Goal: Task Accomplishment & Management: Complete application form

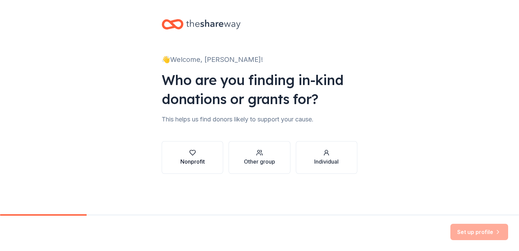
click at [197, 154] on div "button" at bounding box center [192, 152] width 24 height 7
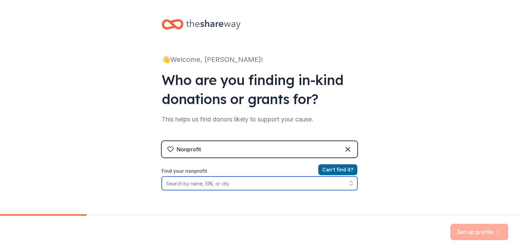
click at [315, 179] on input "Find your nonprofit" at bounding box center [260, 183] width 196 height 14
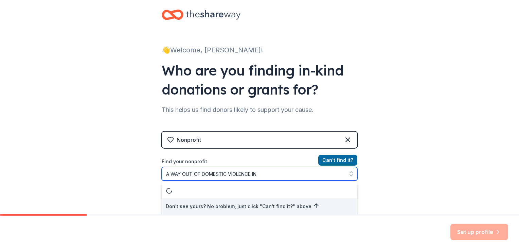
type input "A WAY OUT OF DOMESTIC VIOLENCE INC"
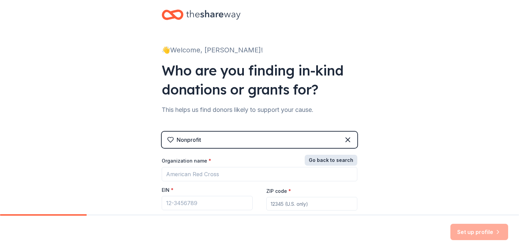
click at [345, 161] on button "Go back to search" at bounding box center [331, 160] width 53 height 11
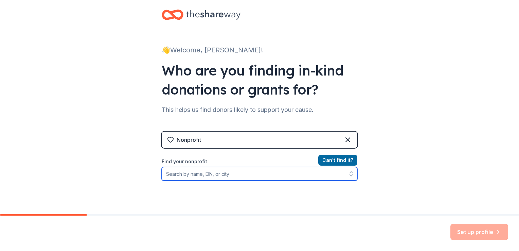
click at [281, 169] on input "Find your nonprofit" at bounding box center [260, 174] width 196 height 14
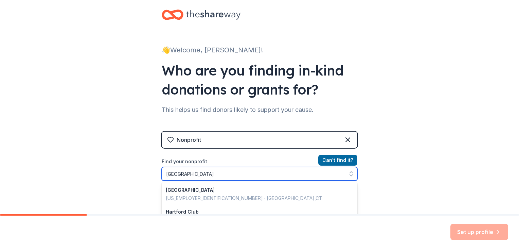
click at [310, 176] on input "HARTFORD" at bounding box center [260, 174] width 196 height 14
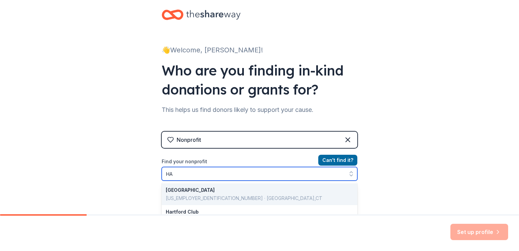
type input "H"
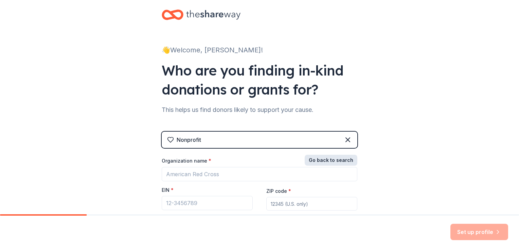
click at [335, 161] on button "Go back to search" at bounding box center [331, 160] width 53 height 11
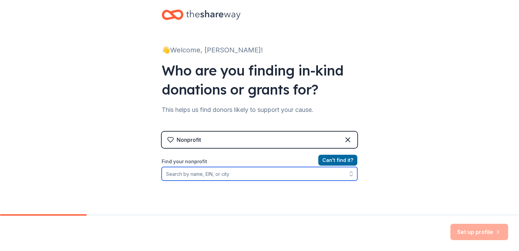
click at [239, 173] on input "Find your nonprofit" at bounding box center [260, 174] width 196 height 14
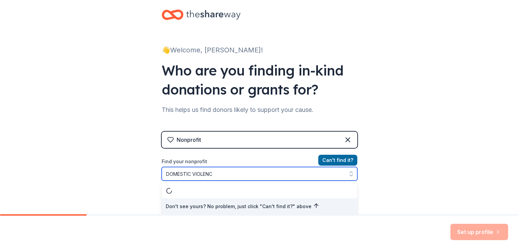
type input "DOMESTIC VIOLENCE"
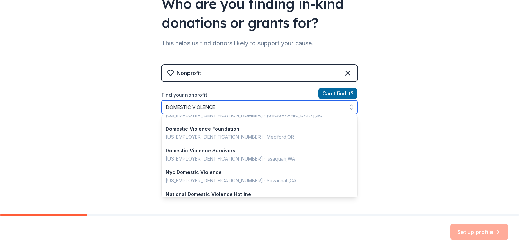
scroll to position [0, 0]
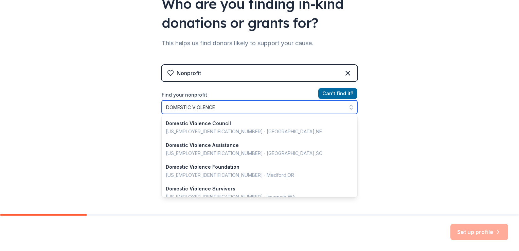
click at [219, 108] on input "DOMESTIC VIOLENCE" at bounding box center [260, 107] width 196 height 14
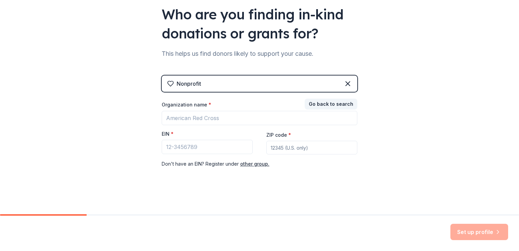
scroll to position [65, 0]
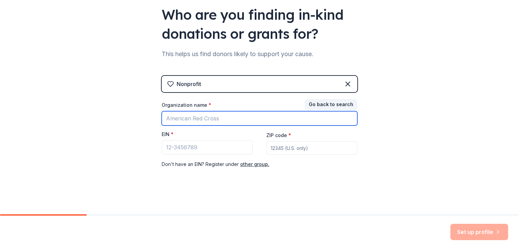
click at [250, 120] on input "Organization name *" at bounding box center [260, 118] width 196 height 14
type input "A WAY OUT OF DOMESTIC VIOLENCE INC"
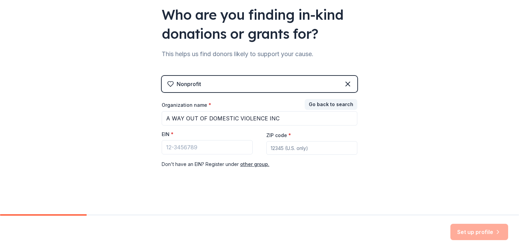
type input "06016"
click at [236, 148] on input "EIN *" at bounding box center [207, 147] width 91 height 14
type input "3"
type input "2"
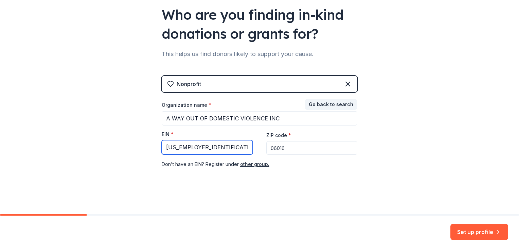
type input "83-2325180"
click at [308, 188] on div "👋 Welcome, AMANDA! Who are you finding in-kind donations or grants for? This he…" at bounding box center [259, 74] width 217 height 279
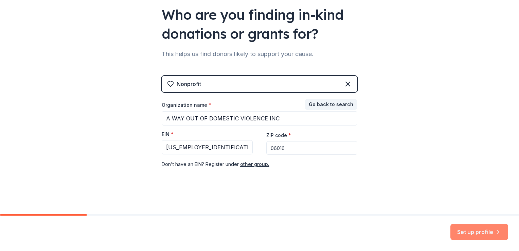
click at [475, 233] on button "Set up profile" at bounding box center [479, 231] width 58 height 16
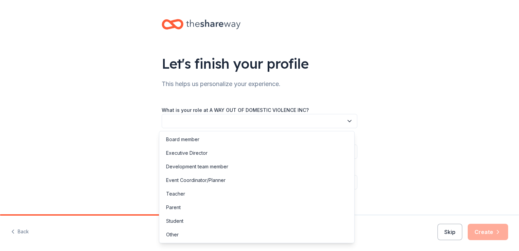
click at [347, 120] on icon "button" at bounding box center [349, 120] width 7 height 7
click at [220, 143] on div "Board member" at bounding box center [257, 139] width 192 height 14
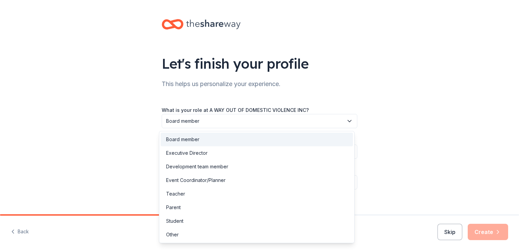
click at [347, 120] on icon "button" at bounding box center [349, 120] width 7 height 7
click at [219, 156] on div "Executive Director" at bounding box center [257, 153] width 192 height 14
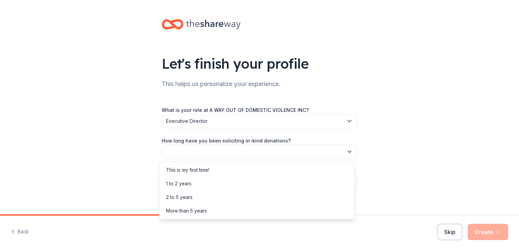
click at [346, 151] on icon "button" at bounding box center [349, 151] width 7 height 7
click at [194, 183] on div "1 to 2 years" at bounding box center [257, 184] width 192 height 14
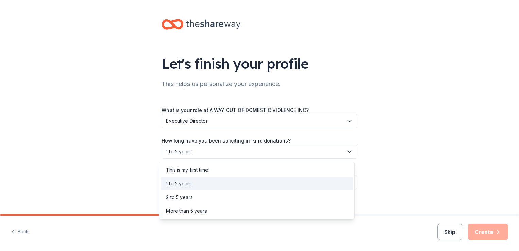
click at [346, 150] on icon "button" at bounding box center [349, 151] width 7 height 7
click at [241, 170] on div "This is my first time!" at bounding box center [257, 170] width 192 height 14
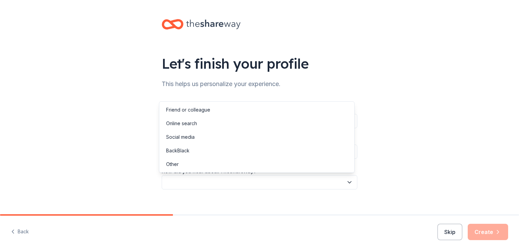
click at [346, 180] on icon "button" at bounding box center [349, 182] width 7 height 7
click at [104, 116] on div "Let's finish your profile This helps us personalize your experience. What is yo…" at bounding box center [259, 111] width 519 height 222
click at [345, 186] on button "button" at bounding box center [260, 182] width 196 height 14
click at [199, 125] on div "Online search" at bounding box center [257, 123] width 192 height 14
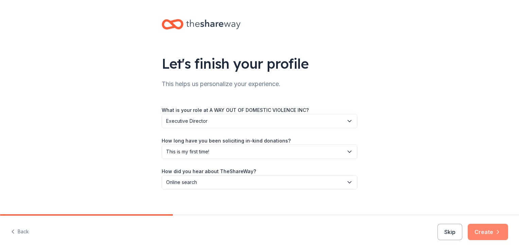
click at [482, 231] on button "Create" at bounding box center [488, 231] width 40 height 16
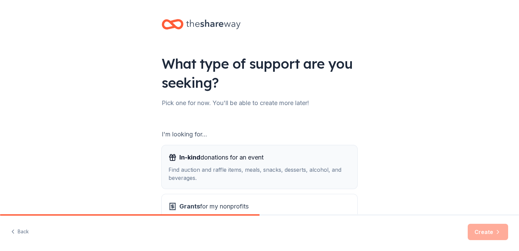
click at [322, 172] on div "Find auction and raffle items, meals, snacks, desserts, alcohol, and beverages." at bounding box center [259, 173] width 182 height 16
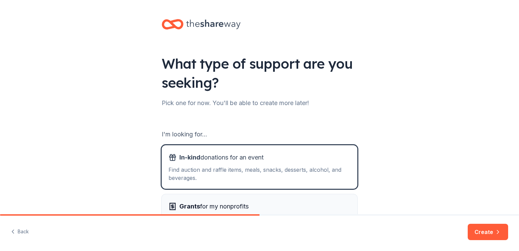
click at [293, 204] on div "Grants for my nonprofits" at bounding box center [259, 206] width 182 height 11
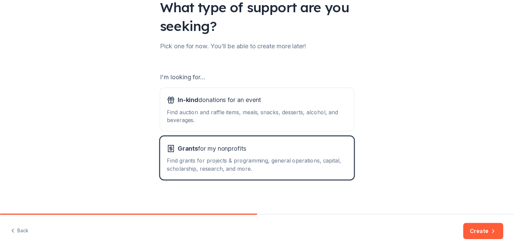
scroll to position [60, 0]
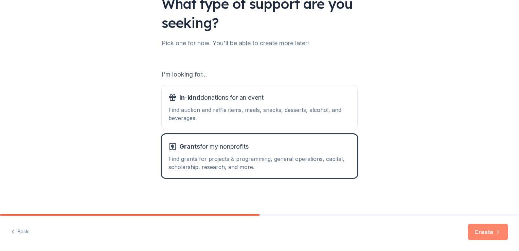
click at [491, 230] on button "Create" at bounding box center [488, 231] width 40 height 16
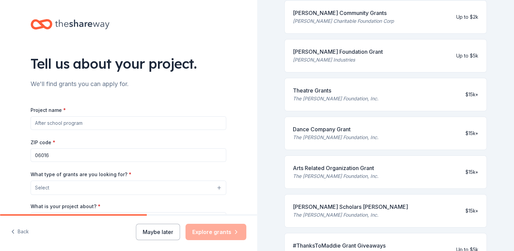
scroll to position [22, 0]
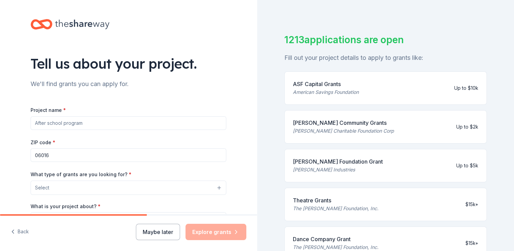
click at [323, 83] on div "ASF Capital Grants" at bounding box center [326, 84] width 66 height 8
click at [316, 88] on div "American Savings Foundation" at bounding box center [326, 92] width 66 height 8
click at [202, 121] on input "Project name *" at bounding box center [129, 123] width 196 height 14
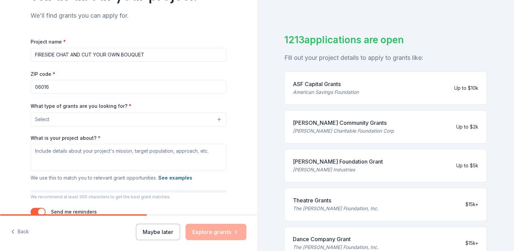
scroll to position [75, 0]
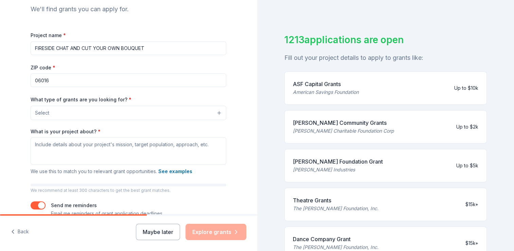
type input "FIRESIDE CHAT AND CUT YOUR OWN BOUQUET"
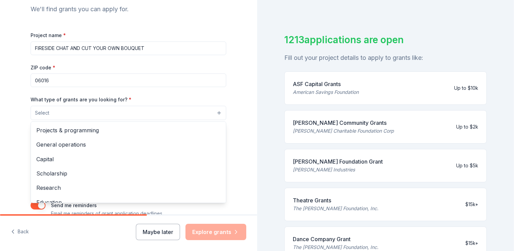
click at [192, 111] on button "Select" at bounding box center [129, 113] width 196 height 14
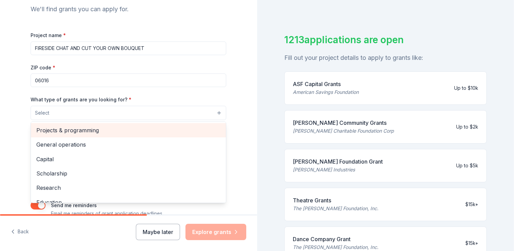
click at [175, 132] on span "Projects & programming" at bounding box center [128, 130] width 184 height 9
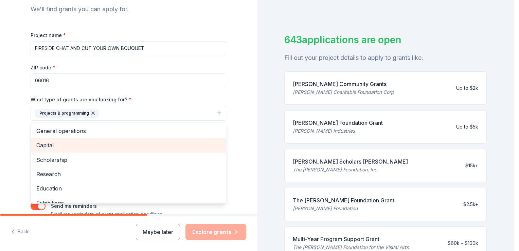
click at [155, 142] on span "Capital" at bounding box center [128, 145] width 184 height 9
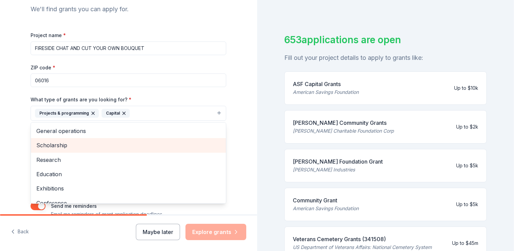
click at [155, 142] on span "Scholarship" at bounding box center [128, 145] width 184 height 9
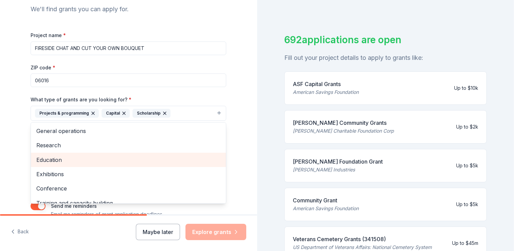
click at [133, 160] on span "Education" at bounding box center [128, 159] width 184 height 9
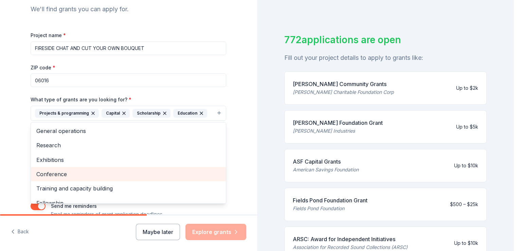
click at [119, 176] on span "Conference" at bounding box center [128, 173] width 184 height 9
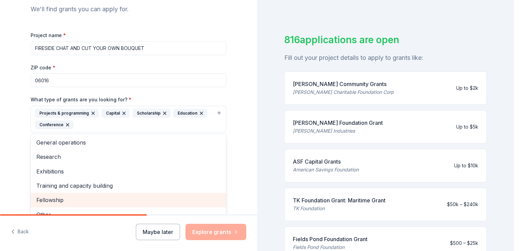
click at [105, 199] on span "Fellowship" at bounding box center [128, 199] width 184 height 9
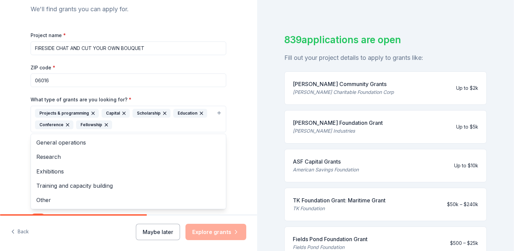
click at [230, 100] on div "Tell us about your project. We'll find grants you can apply for. Project name *…" at bounding box center [128, 93] width 217 height 337
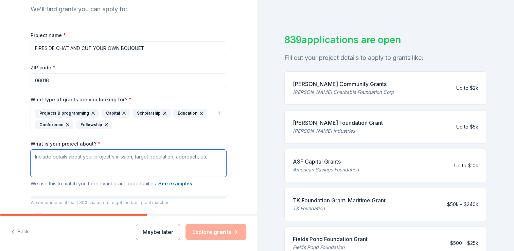
click at [91, 163] on textarea "What is your project about? *" at bounding box center [129, 162] width 196 height 27
click at [66, 159] on textarea "What is your project about? *" at bounding box center [129, 162] width 196 height 27
paste textarea "a healing-centered, community-based initiative designed to provide victims and …"
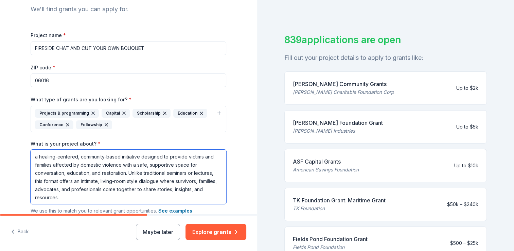
click at [35, 157] on textarea "a healing-centered, community-based initiative designed to provide victims and …" at bounding box center [129, 176] width 196 height 54
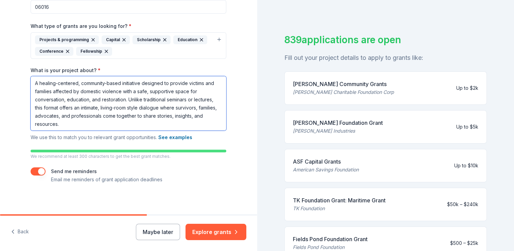
scroll to position [150, 0]
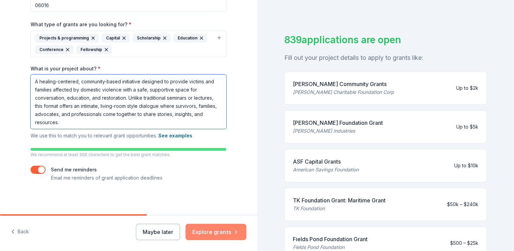
type textarea "A healing-centered, community-based initiative designed to provide victims and …"
click at [220, 232] on button "Explore grants" at bounding box center [215, 231] width 61 height 16
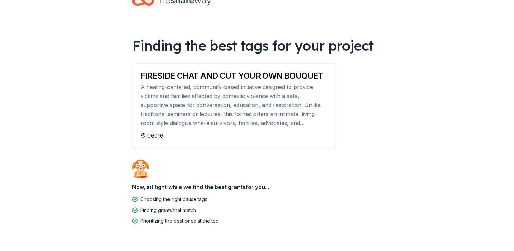
scroll to position [25, 0]
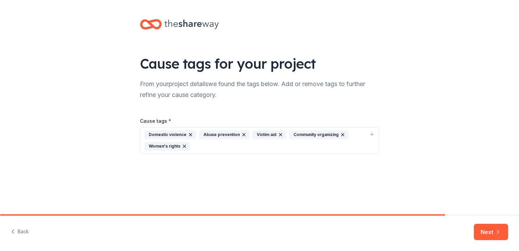
drag, startPoint x: 517, startPoint y: 67, endPoint x: 520, endPoint y: 98, distance: 31.7
click at [519, 98] on html "Cause tags for your project From your project details we found the tags below. …" at bounding box center [259, 125] width 519 height 251
click at [484, 233] on button "Next" at bounding box center [491, 231] width 34 height 16
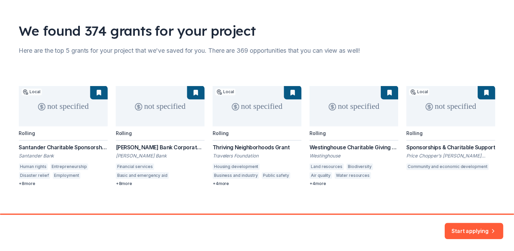
scroll to position [39, 0]
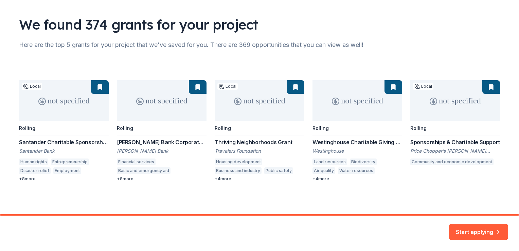
click at [83, 141] on div "not specified Local Rolling Santander Charitable Sponsorship Program Santander …" at bounding box center [259, 130] width 481 height 101
click at [59, 142] on div "not specified Local Rolling Santander Charitable Sponsorship Program Santander …" at bounding box center [259, 130] width 481 height 101
click at [41, 139] on div "not specified Local Rolling Santander Charitable Sponsorship Program Santander …" at bounding box center [259, 130] width 481 height 101
click at [30, 143] on div "not specified Local Rolling Santander Charitable Sponsorship Program Santander …" at bounding box center [259, 130] width 481 height 101
click at [57, 89] on div "not specified Local Rolling Santander Charitable Sponsorship Program Santander …" at bounding box center [259, 130] width 481 height 101
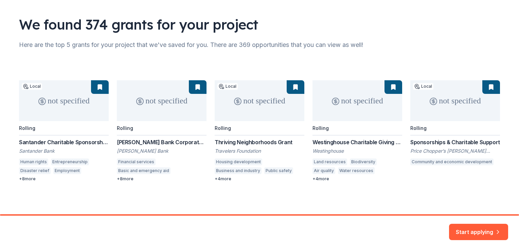
click at [48, 141] on div "not specified Local Rolling Santander Charitable Sponsorship Program Santander …" at bounding box center [259, 130] width 481 height 101
click at [496, 228] on button "Start applying" at bounding box center [478, 227] width 59 height 16
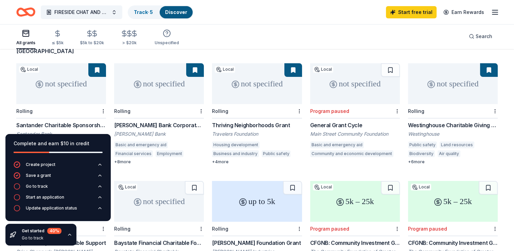
scroll to position [68, 0]
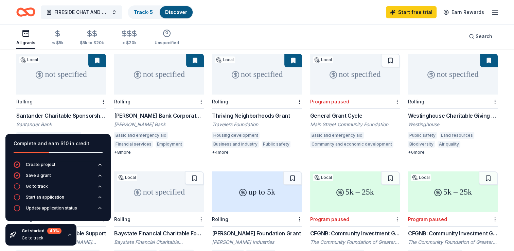
click at [46, 111] on div "Santander Charitable Sponsorship Program" at bounding box center [61, 115] width 90 height 8
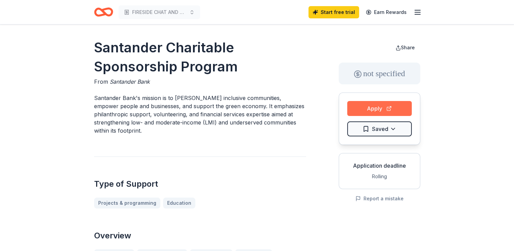
click at [365, 109] on button "Apply" at bounding box center [379, 108] width 65 height 15
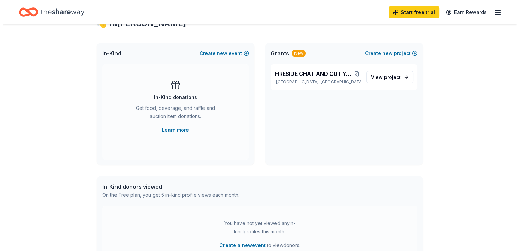
scroll to position [110, 0]
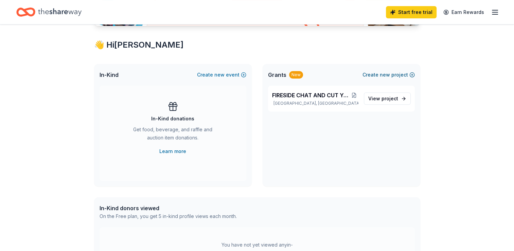
click at [390, 72] on button "Create new project" at bounding box center [388, 75] width 52 height 8
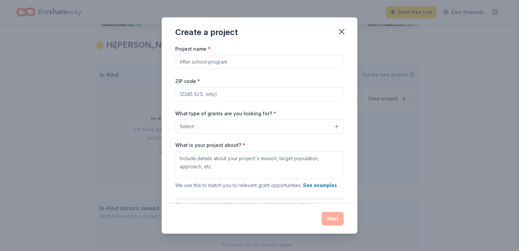
click at [326, 61] on input "Project name *" at bounding box center [259, 62] width 168 height 14
type input "FIRESIDE CHAT AND CUT YOUR OWN BOUQUET"
type input "06016"
click at [281, 124] on button "Select" at bounding box center [259, 126] width 168 height 14
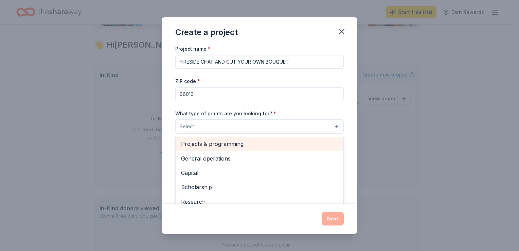
click at [239, 144] on span "Projects & programming" at bounding box center [259, 143] width 157 height 9
click at [239, 144] on span "General operations" at bounding box center [259, 144] width 157 height 9
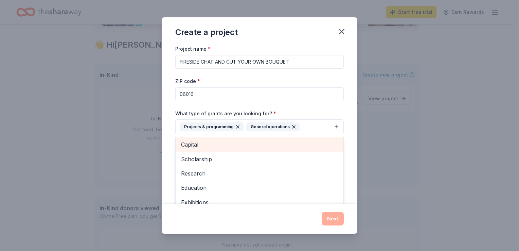
click at [239, 144] on span "Capital" at bounding box center [259, 144] width 157 height 9
click at [236, 149] on span "Scholarship" at bounding box center [259, 144] width 157 height 9
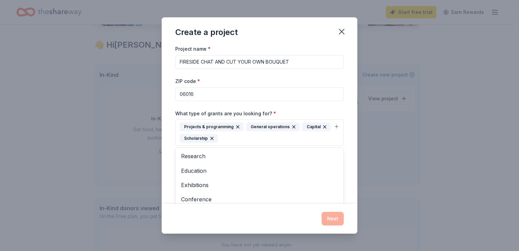
click at [344, 135] on div "Project name * FIRESIDE CHAT AND CUT YOUR OWN BOUQUET ZIP code * 06016 What typ…" at bounding box center [260, 123] width 196 height 159
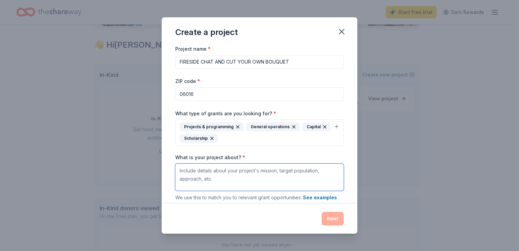
click at [300, 168] on textarea "What is your project about? *" at bounding box center [259, 176] width 168 height 27
paste textarea "a healing-centered, community-based initiative designed to provide victims and …"
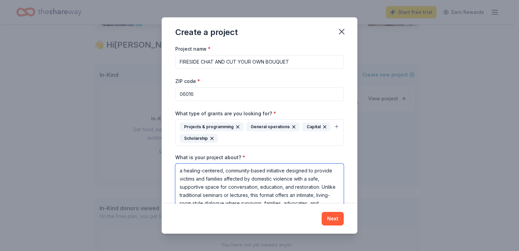
scroll to position [18, 0]
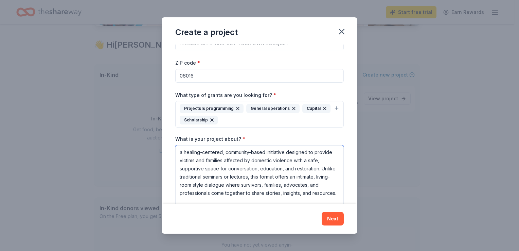
click at [184, 152] on textarea "a healing-centered, community-based initiative designed to provide victims and …" at bounding box center [259, 175] width 168 height 61
type textarea "A healing-centered, community-based initiative designed to provide victims and …"
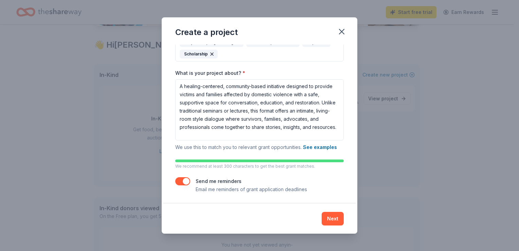
scroll to position [84, 0]
click at [333, 215] on button "Next" at bounding box center [333, 219] width 22 height 14
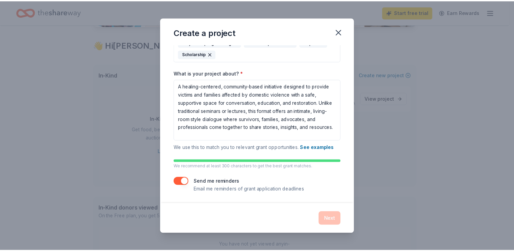
scroll to position [0, 0]
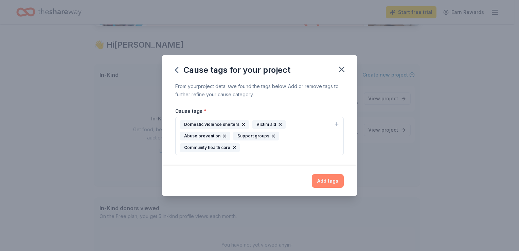
click at [328, 177] on button "Add tags" at bounding box center [328, 181] width 32 height 14
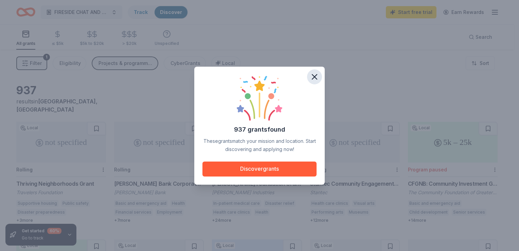
click at [315, 76] on icon "button" at bounding box center [314, 76] width 5 height 5
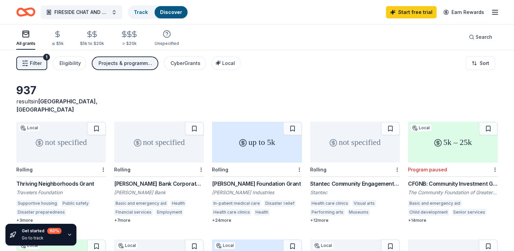
click at [67, 179] on div "Thriving Neighborhoods Grant" at bounding box center [61, 183] width 90 height 8
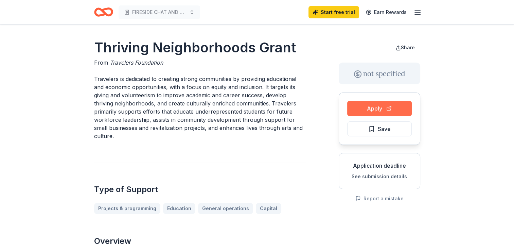
click at [388, 109] on button "Apply" at bounding box center [379, 108] width 65 height 15
